Goal: Information Seeking & Learning: Learn about a topic

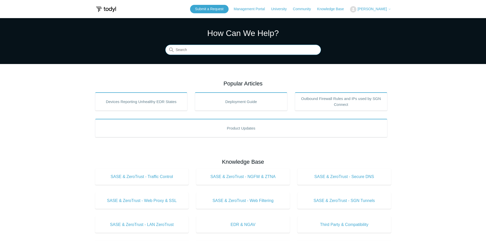
click at [191, 52] on input "Search" at bounding box center [243, 50] width 156 height 10
type input "mac"
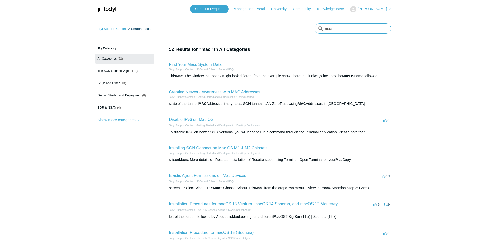
drag, startPoint x: 338, startPoint y: 27, endPoint x: 304, endPoint y: 26, distance: 34.0
click at [304, 26] on nav "Todyl Support Center Search results There are no matching results in this help …" at bounding box center [243, 30] width 296 height 15
type input "intune"
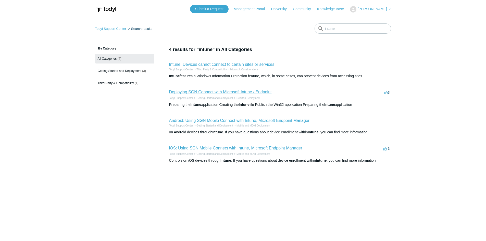
click at [200, 91] on link "Deploying SGN Connect with Microsoft Intune / Endpoint" at bounding box center [220, 92] width 103 height 4
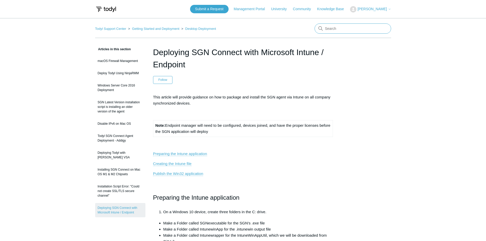
click at [340, 30] on input "Search" at bounding box center [353, 28] width 77 height 10
type input "intune"
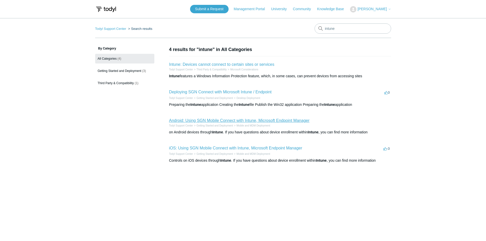
click at [216, 120] on link "Android: Using SGN Mobile Connect with Intune, Microsoft Endpoint Manager" at bounding box center [239, 120] width 141 height 4
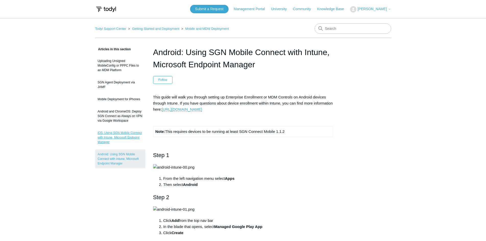
click at [108, 138] on link "iOS: Using SGN Mobile Connect with Intune, Microsoft Endpoint Manager" at bounding box center [120, 137] width 50 height 19
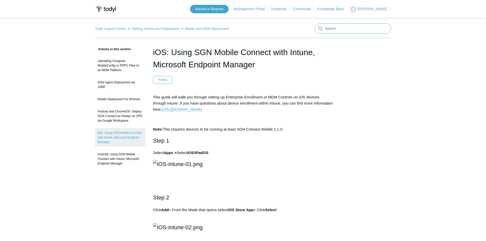
click at [334, 29] on input "Search" at bounding box center [353, 28] width 77 height 10
type input "intune"
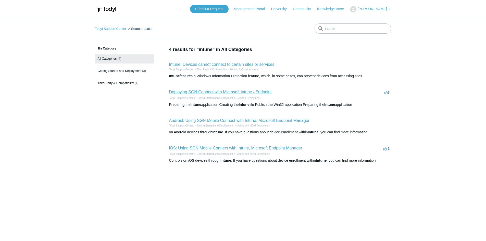
click at [191, 93] on link "Deploying SGN Connect with Microsoft Intune / Endpoint" at bounding box center [220, 92] width 103 height 4
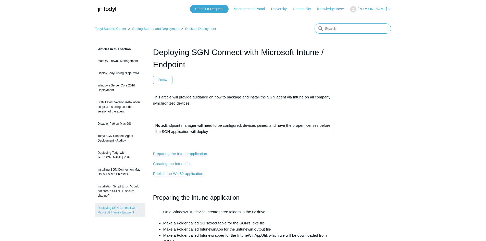
click at [330, 33] on input "Search" at bounding box center [353, 28] width 77 height 10
type input "intune"
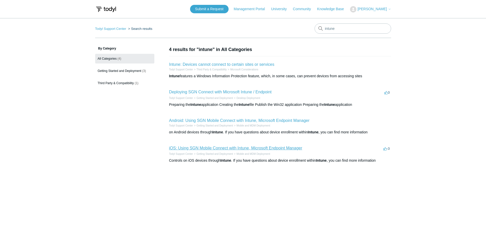
click at [207, 148] on link "iOS: Using SGN Mobile Connect with Intune, Microsoft Endpoint Manager" at bounding box center [235, 148] width 133 height 4
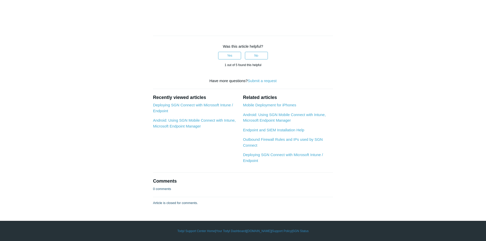
scroll to position [2359, 0]
drag, startPoint x: 152, startPoint y: 53, endPoint x: 326, endPoint y: 113, distance: 184.1
copy article "lOR: Ipsum DOL Sitame Consect adip Elitse, Doeiusmod Temporin Utlabor Etdolo Ma…"
